Goal: Information Seeking & Learning: Compare options

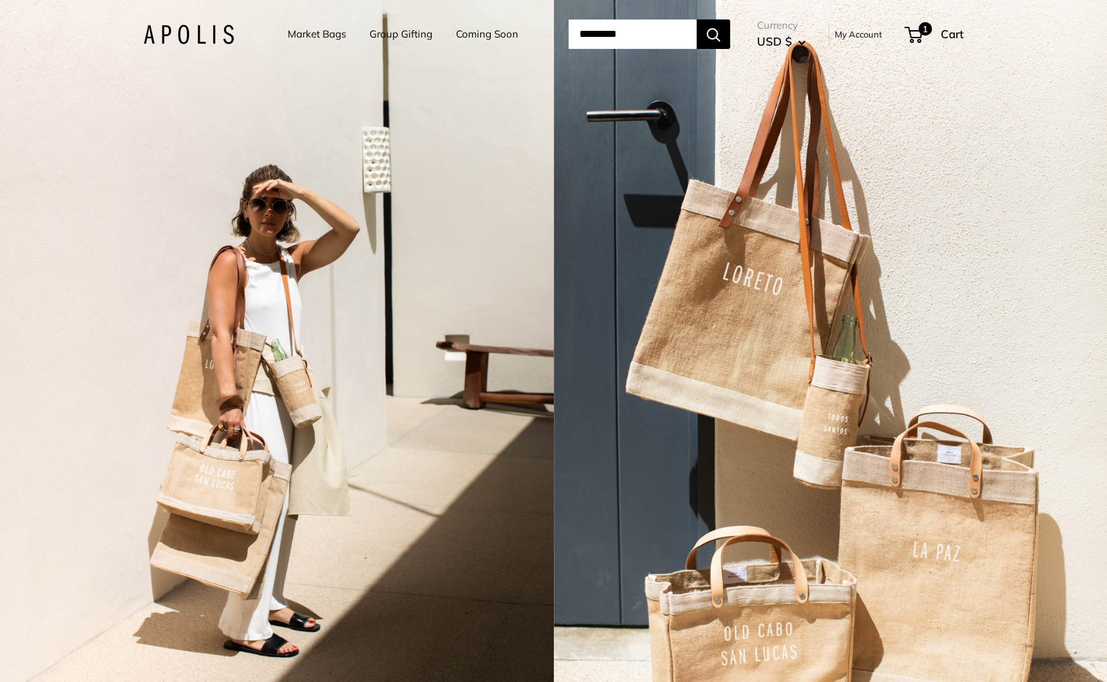
click at [392, 278] on div "2 / 7" at bounding box center [277, 341] width 554 height 682
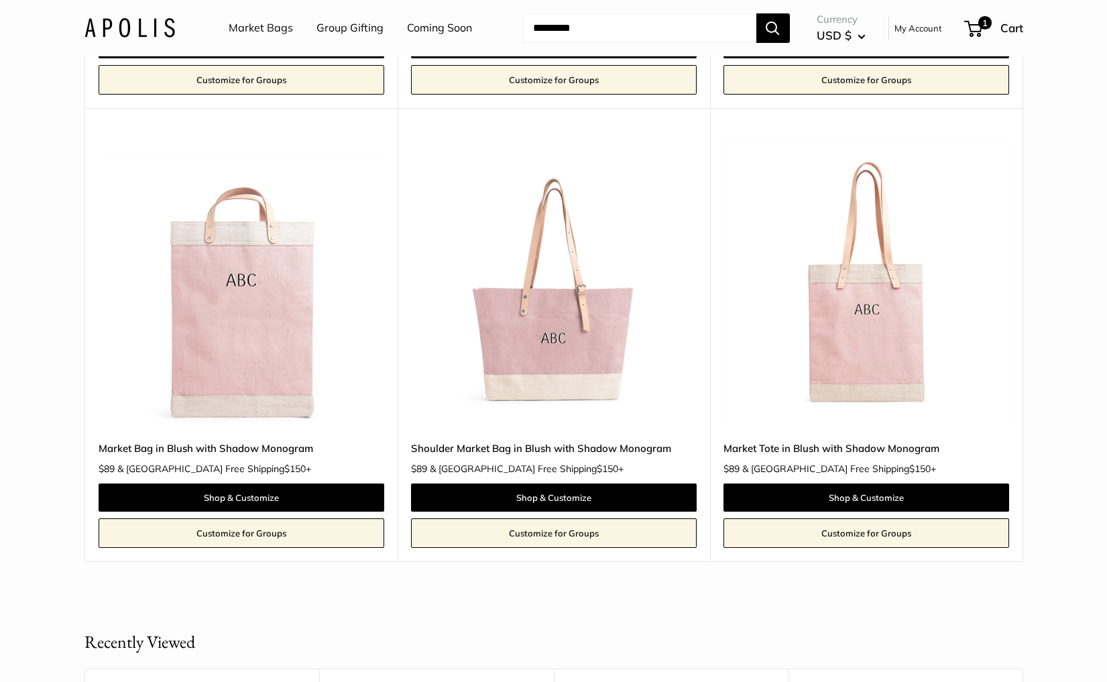
scroll to position [585, 0]
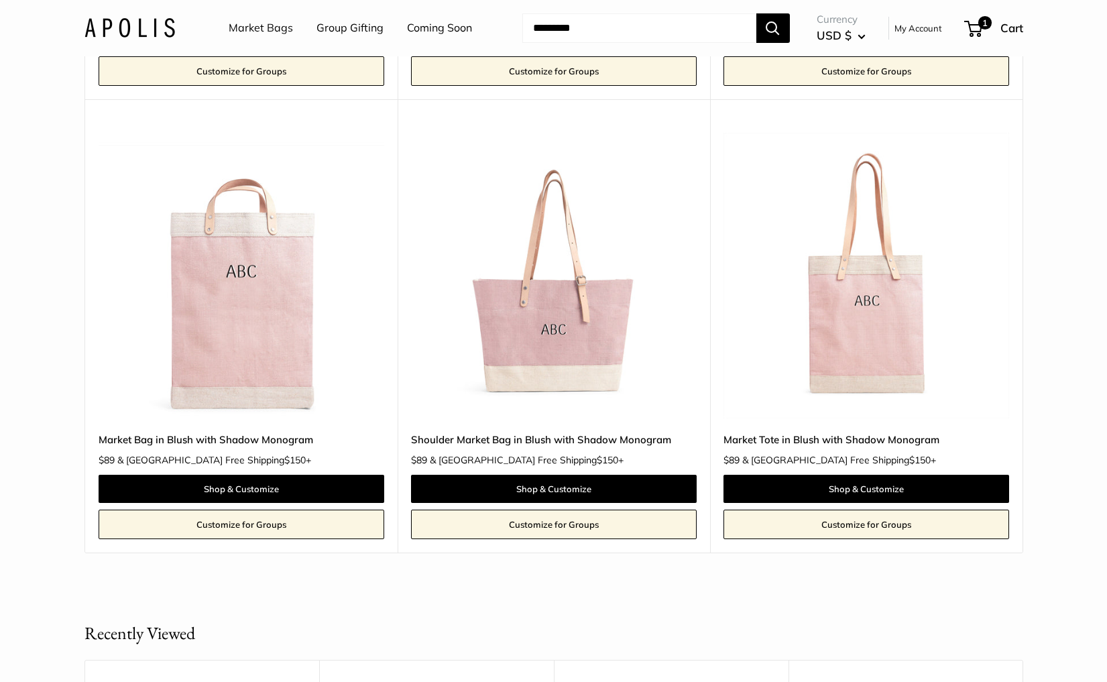
click at [246, 27] on link "Market Bags" at bounding box center [261, 28] width 64 height 20
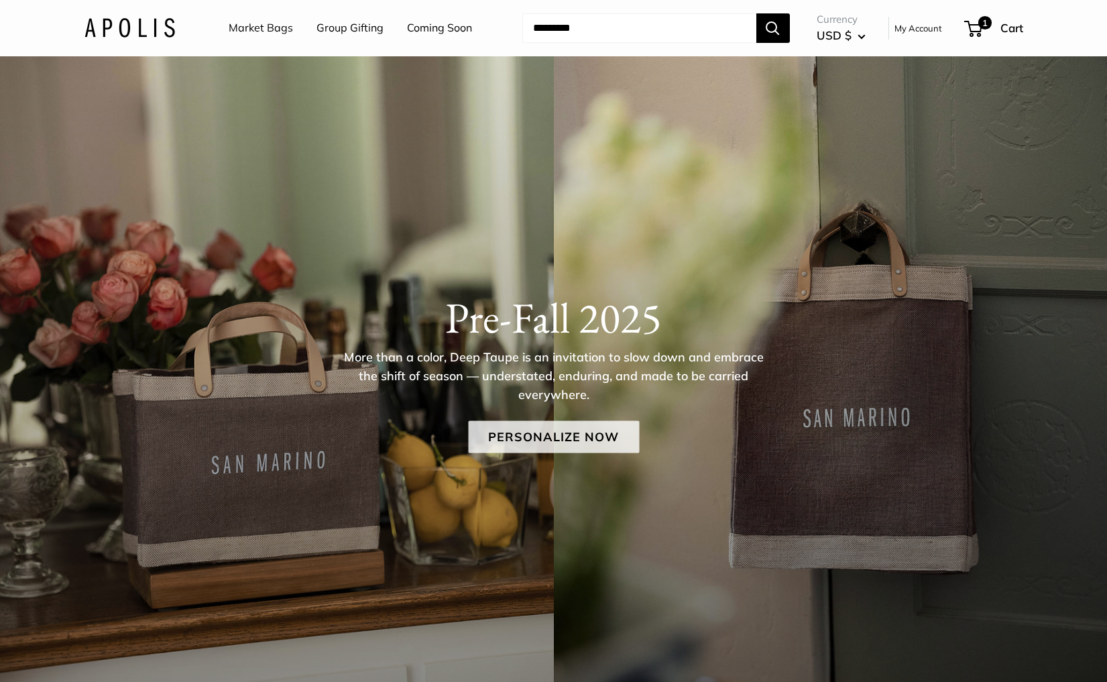
click at [514, 438] on link "Personalize Now" at bounding box center [553, 437] width 171 height 32
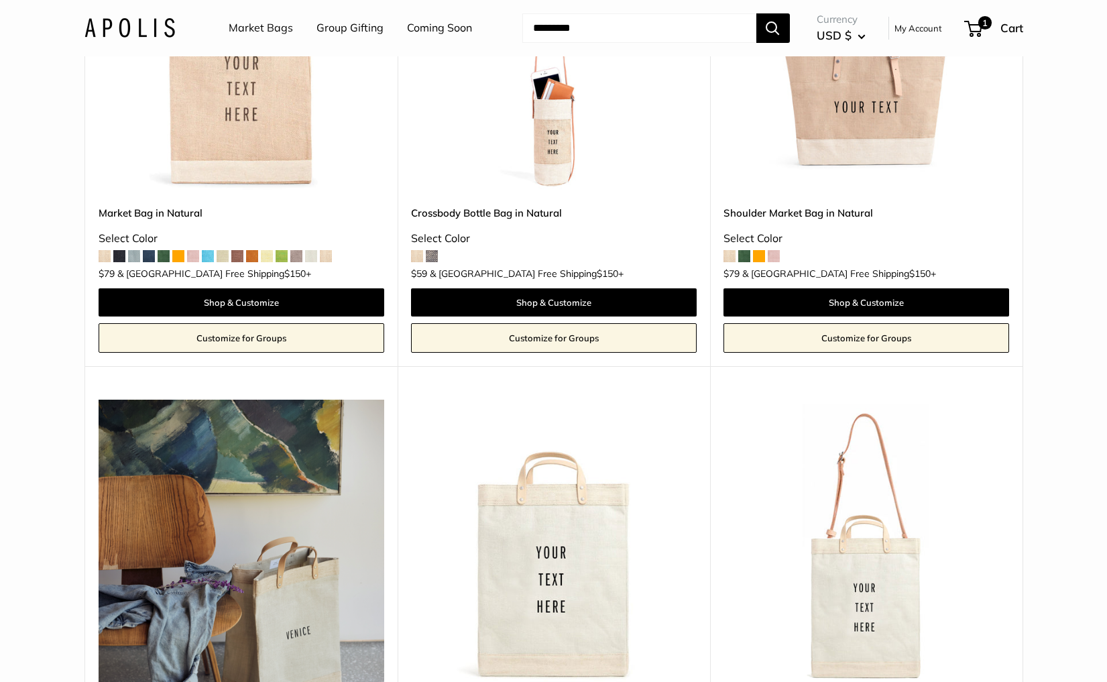
scroll to position [2206, 0]
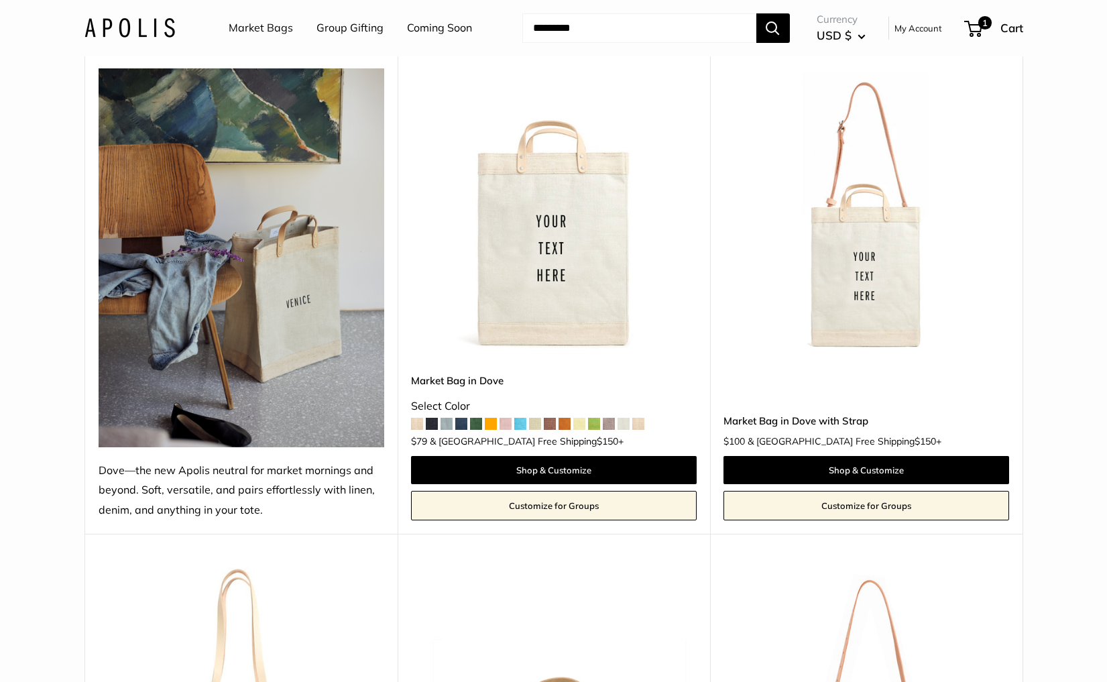
click at [0, 0] on img at bounding box center [0, 0] width 0 height 0
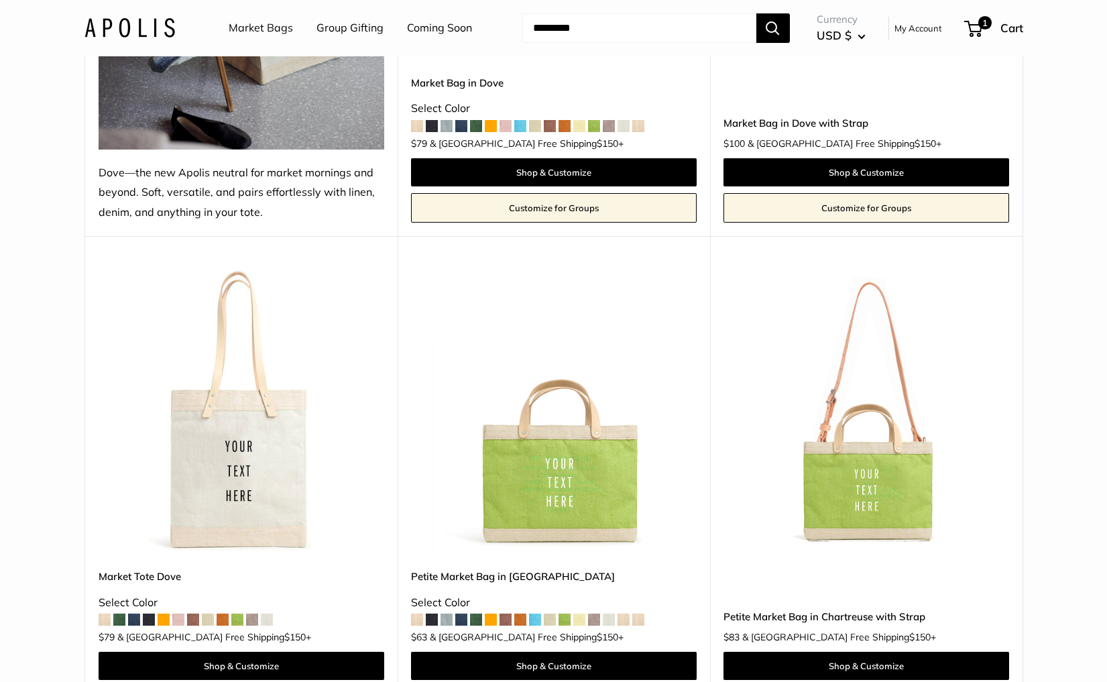
scroll to position [2510, 0]
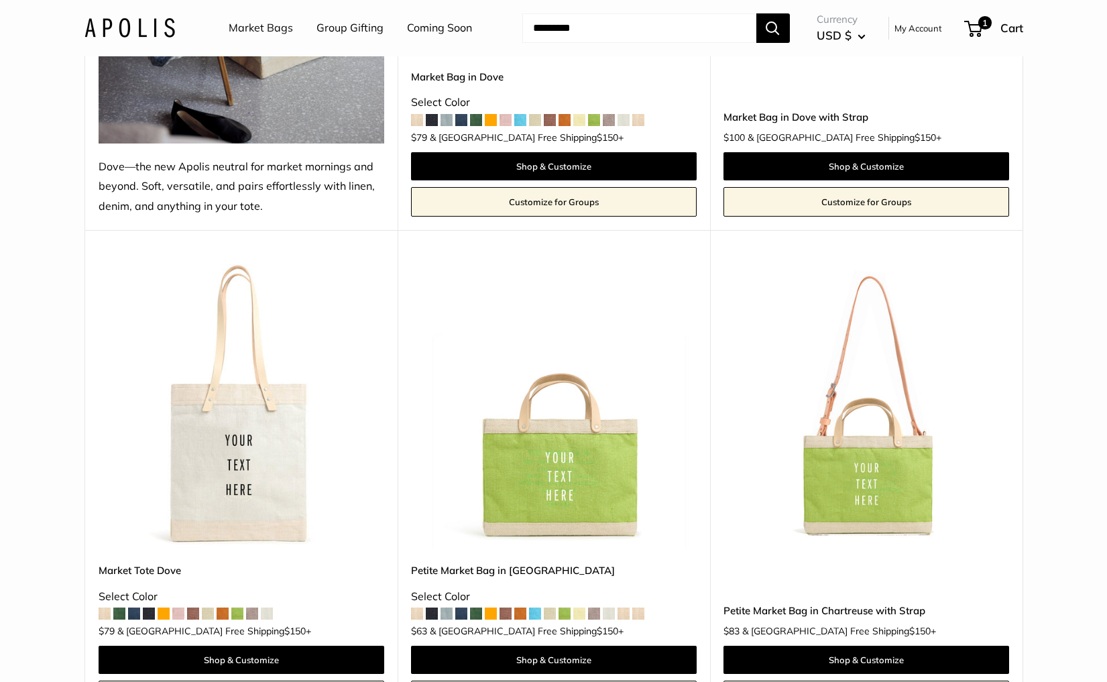
click at [0, 0] on img at bounding box center [0, 0] width 0 height 0
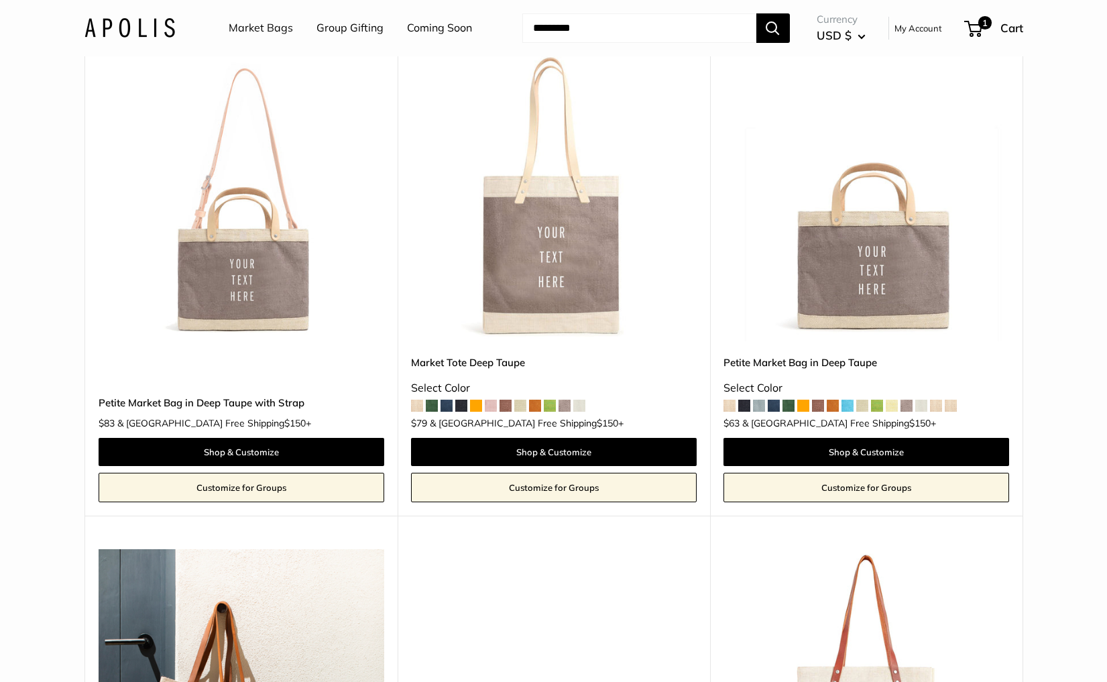
scroll to position [667, 0]
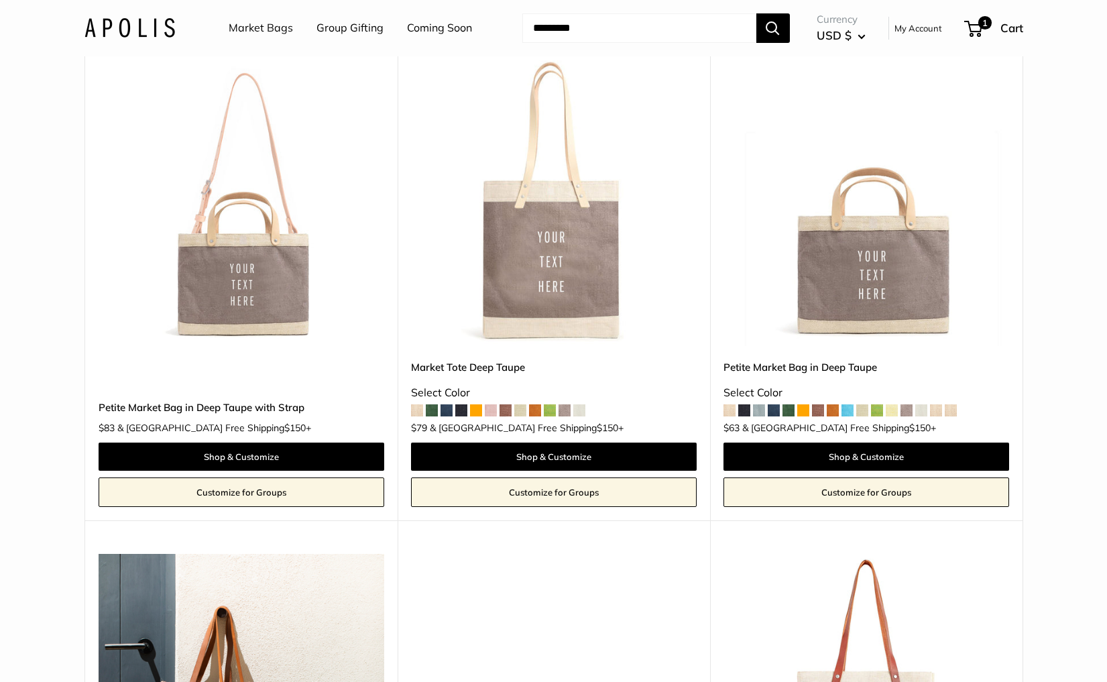
click at [0, 0] on img at bounding box center [0, 0] width 0 height 0
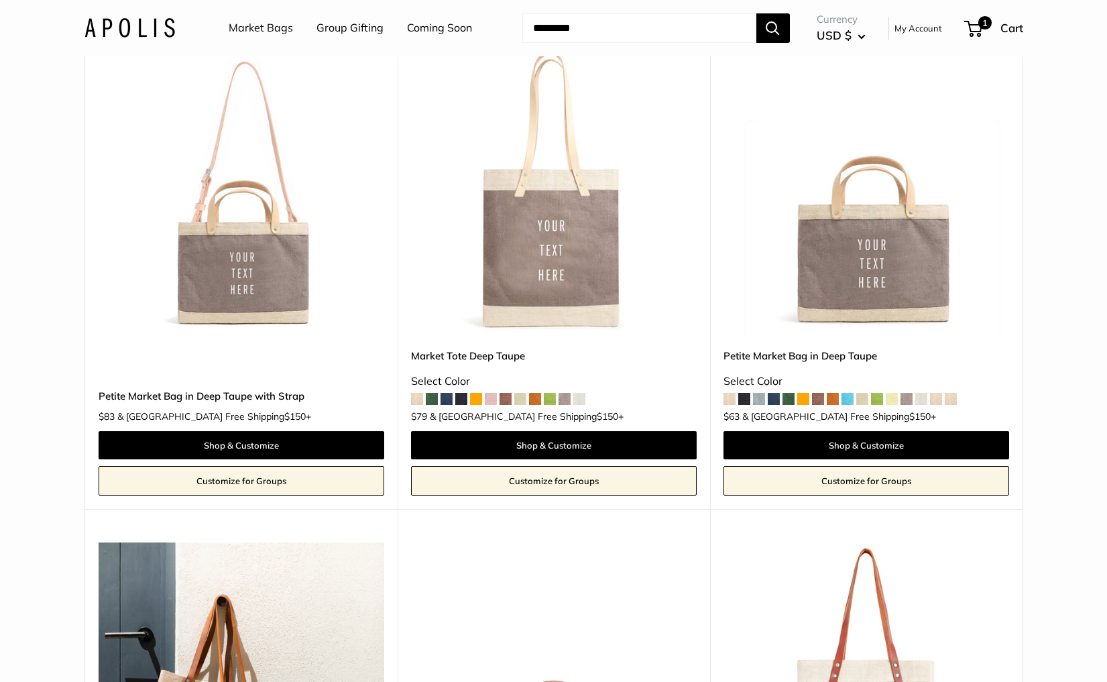
scroll to position [683, 0]
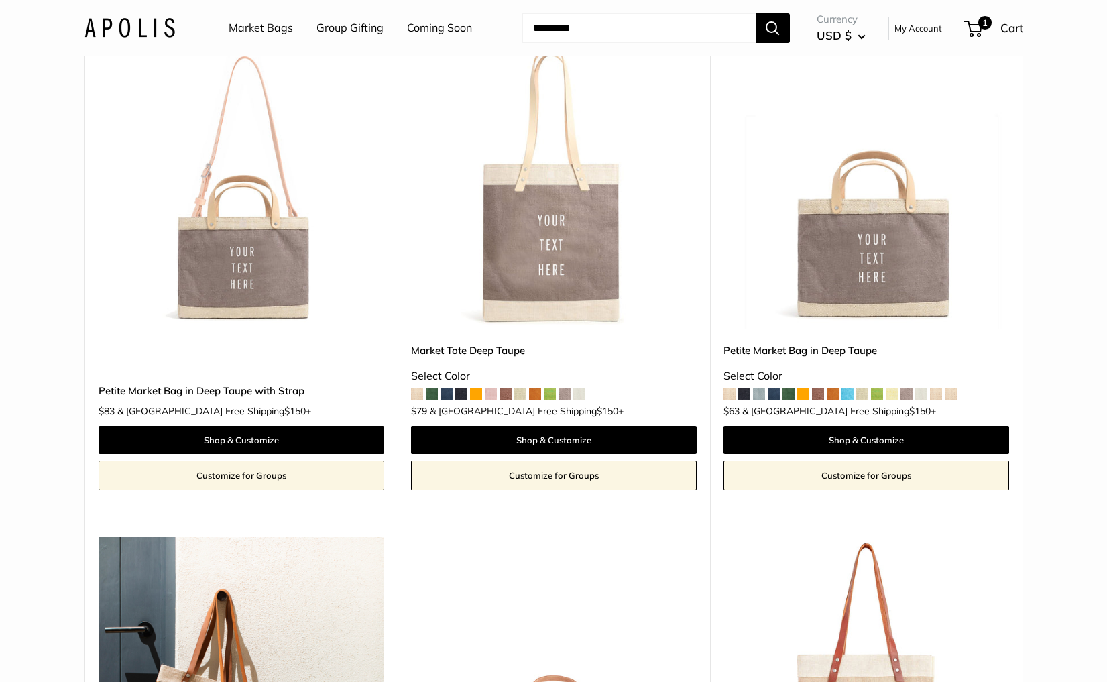
click at [0, 0] on img at bounding box center [0, 0] width 0 height 0
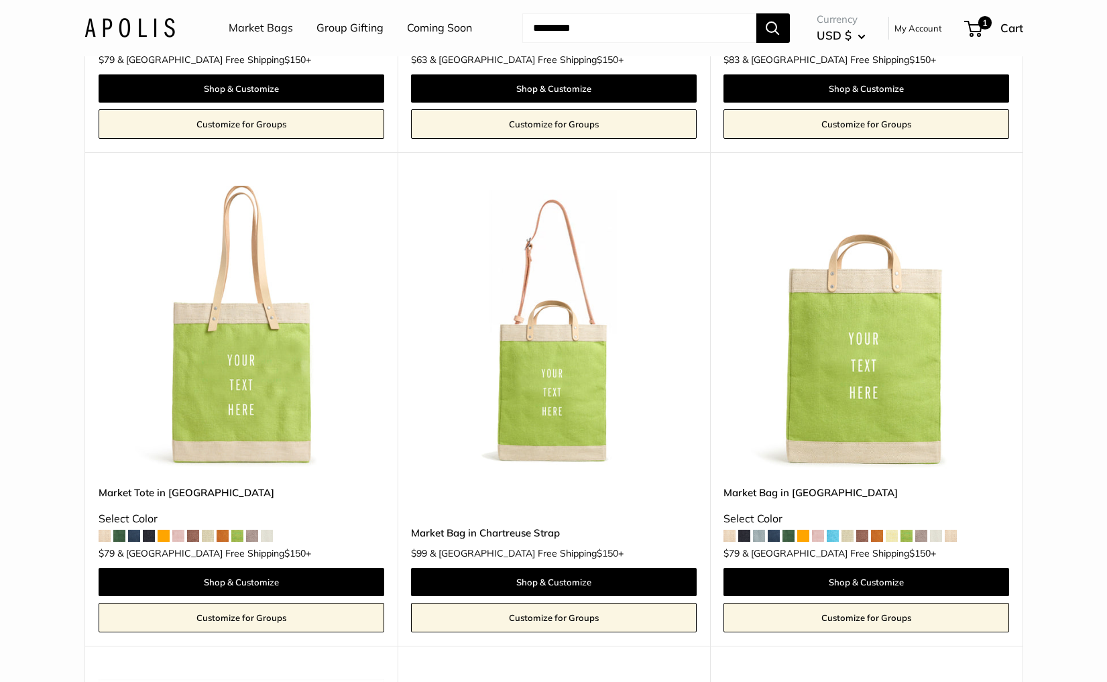
scroll to position [3267, 0]
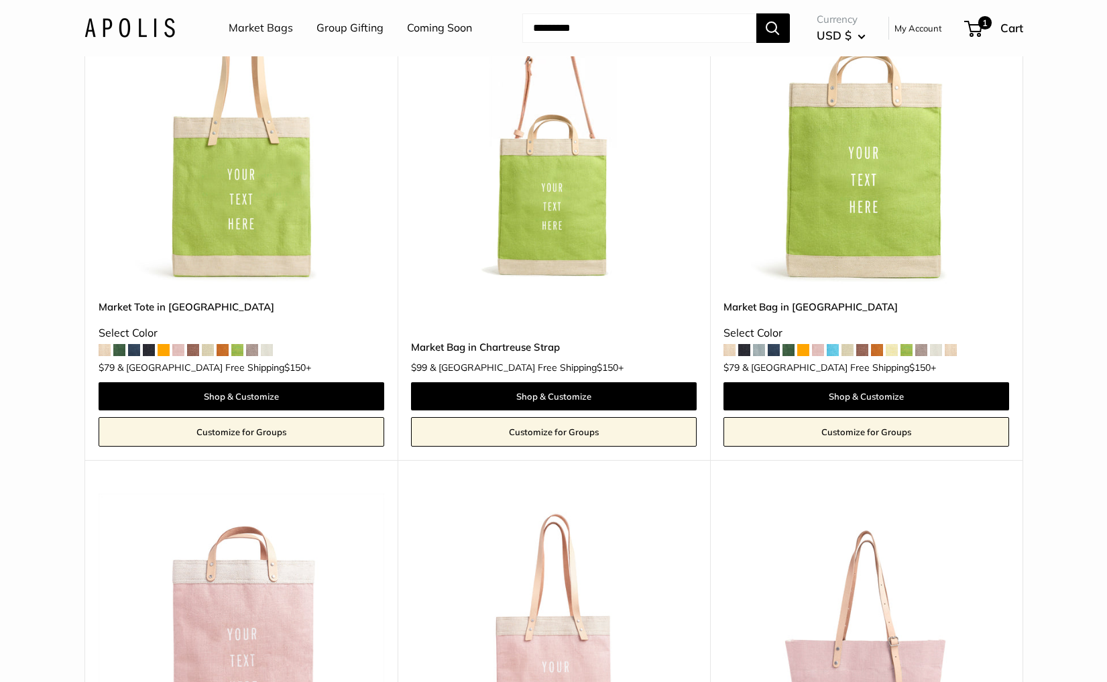
click at [0, 0] on img at bounding box center [0, 0] width 0 height 0
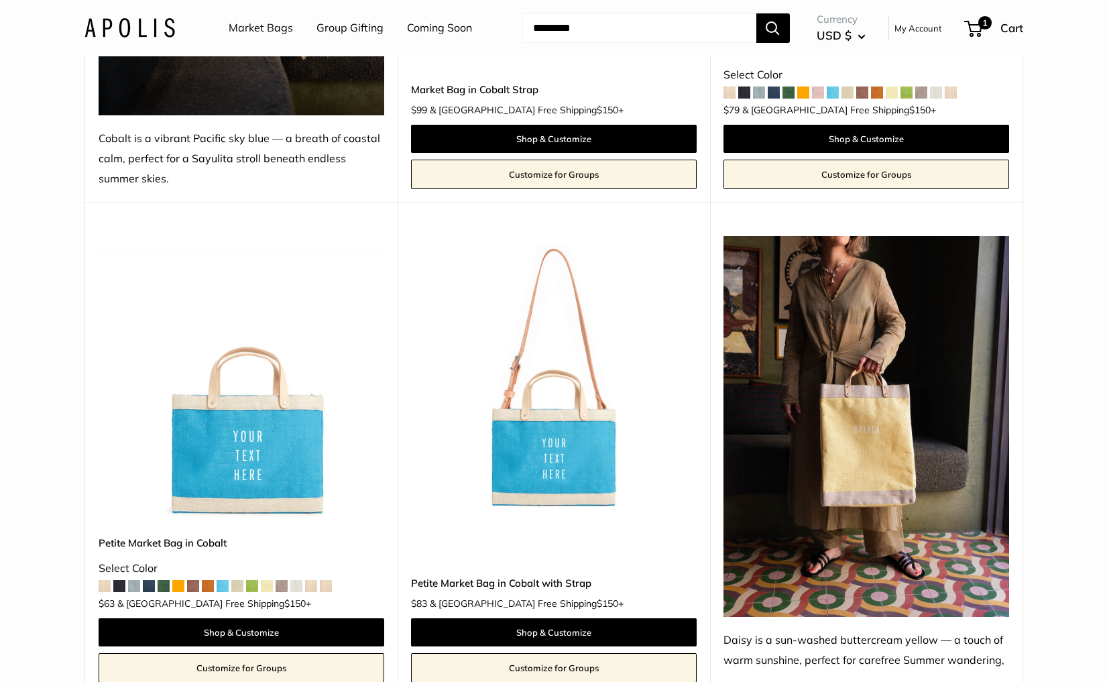
scroll to position [6024, 0]
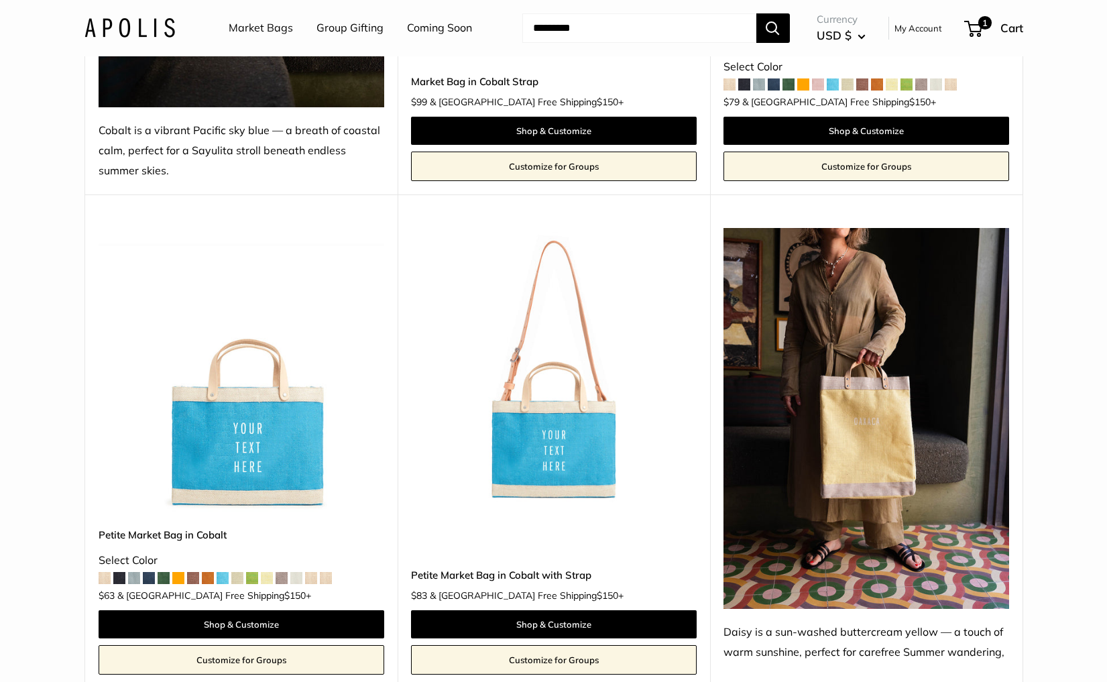
click at [0, 0] on img at bounding box center [0, 0] width 0 height 0
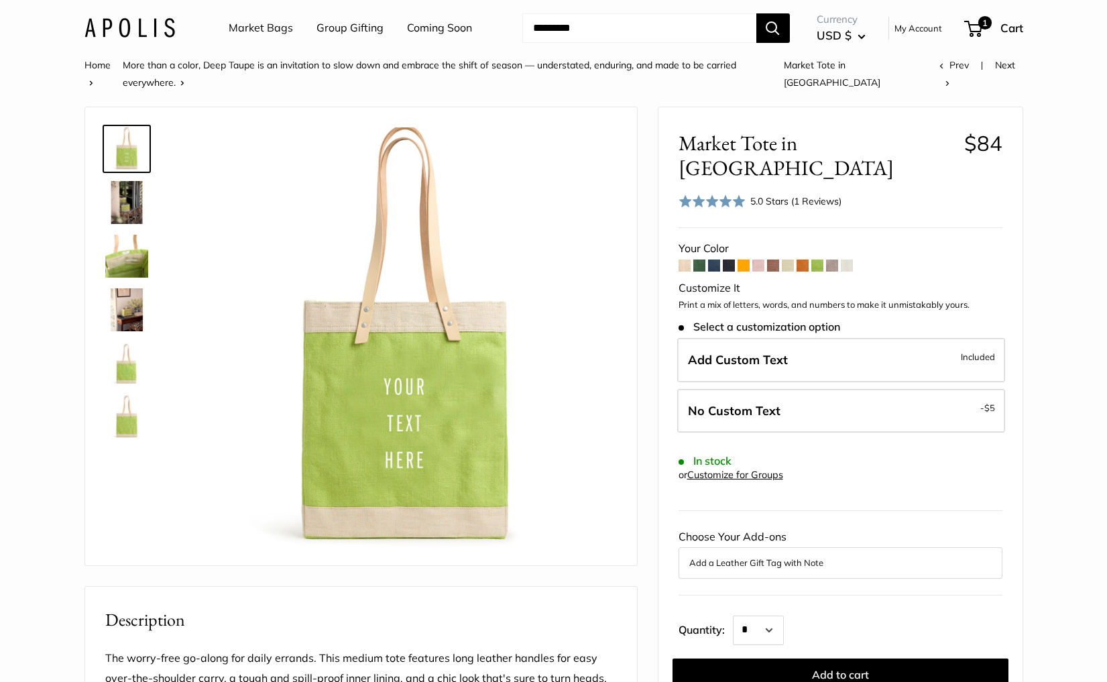
click at [786, 194] on div "5.0 Stars (1 Reviews)" at bounding box center [795, 201] width 91 height 15
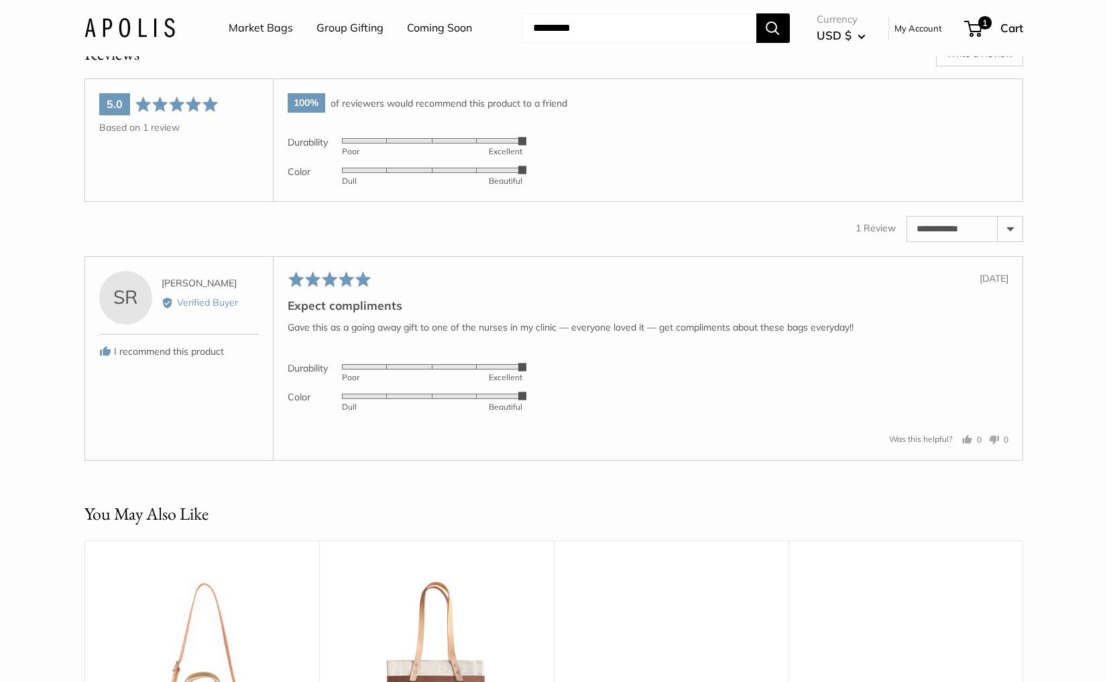
scroll to position [2171, 0]
